Goal: Navigation & Orientation: Find specific page/section

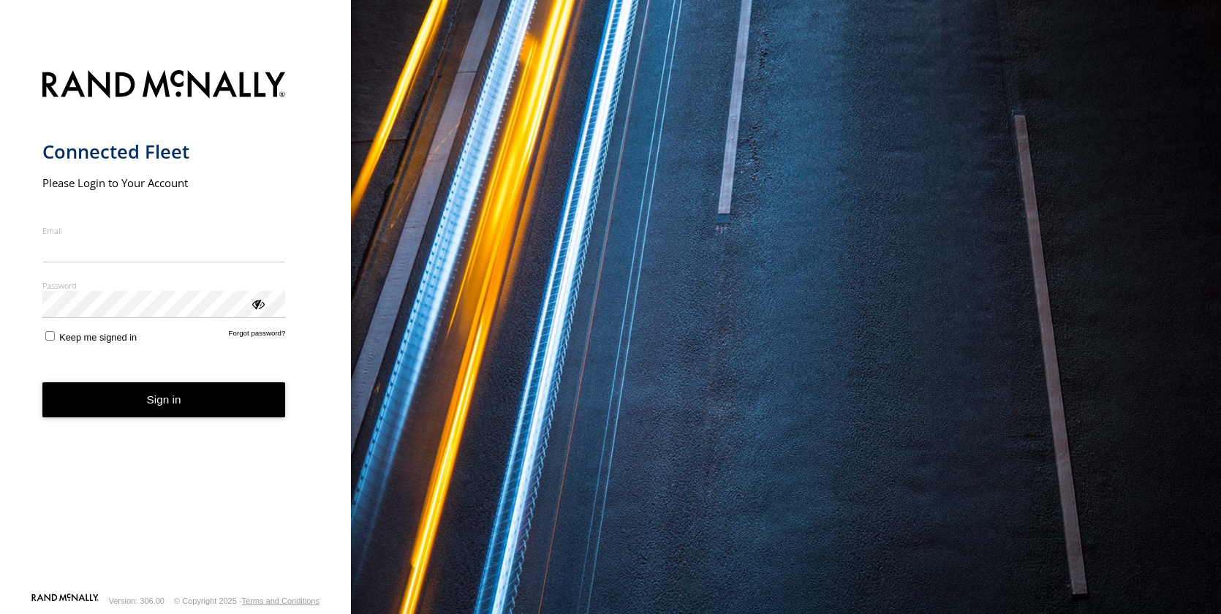
drag, startPoint x: 0, startPoint y: 0, endPoint x: 114, endPoint y: 249, distance: 274.3
click at [113, 249] on input "Email" at bounding box center [164, 249] width 244 height 26
type input "**********"
click at [168, 395] on button "Sign in" at bounding box center [164, 401] width 244 height 36
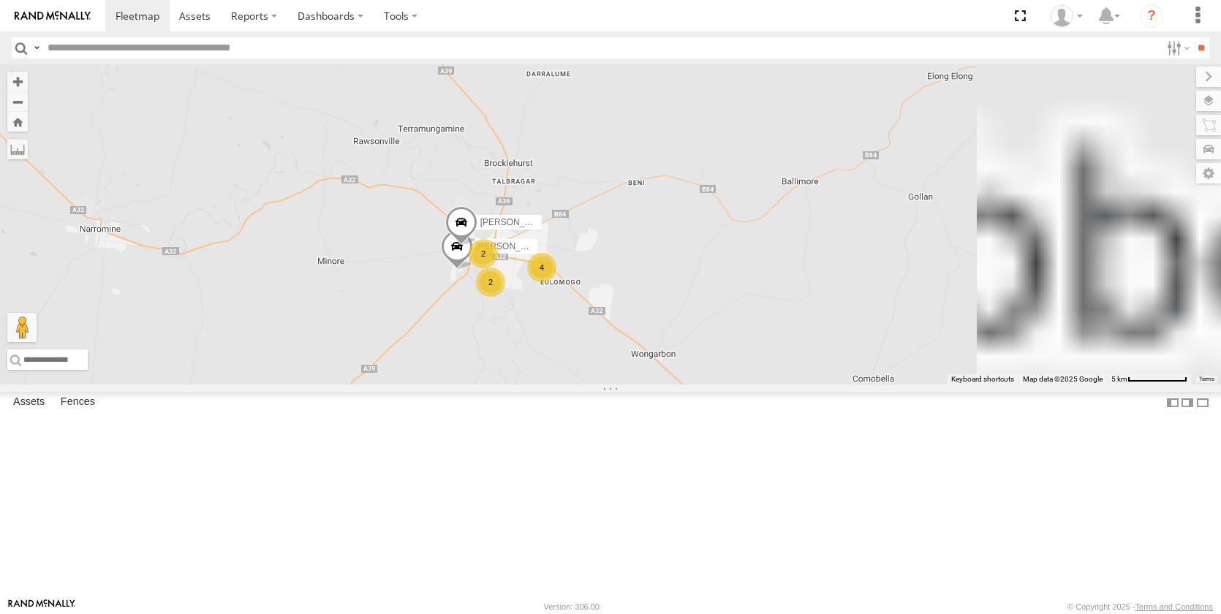
drag, startPoint x: 952, startPoint y: 257, endPoint x: 758, endPoint y: 551, distance: 352.8
click at [760, 385] on div "[PERSON_NAME] - NEW ute [PERSON_NAME] 2 [PERSON_NAME] 2 4 [PERSON_NAME]" at bounding box center [610, 224] width 1221 height 320
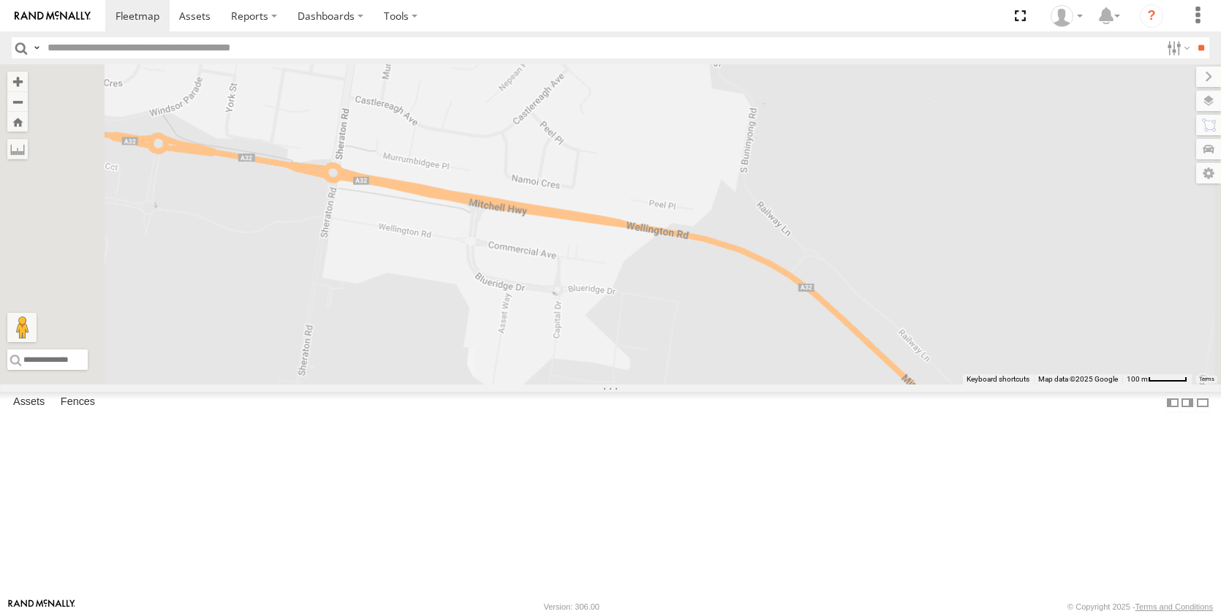
drag, startPoint x: 758, startPoint y: 350, endPoint x: 832, endPoint y: 508, distance: 174.4
click at [831, 385] on div "[PERSON_NAME] - NEW ute [PERSON_NAME] [PERSON_NAME] [PERSON_NAME] [PERSON_NAME]…" at bounding box center [610, 224] width 1221 height 320
